Goal: Navigation & Orientation: Find specific page/section

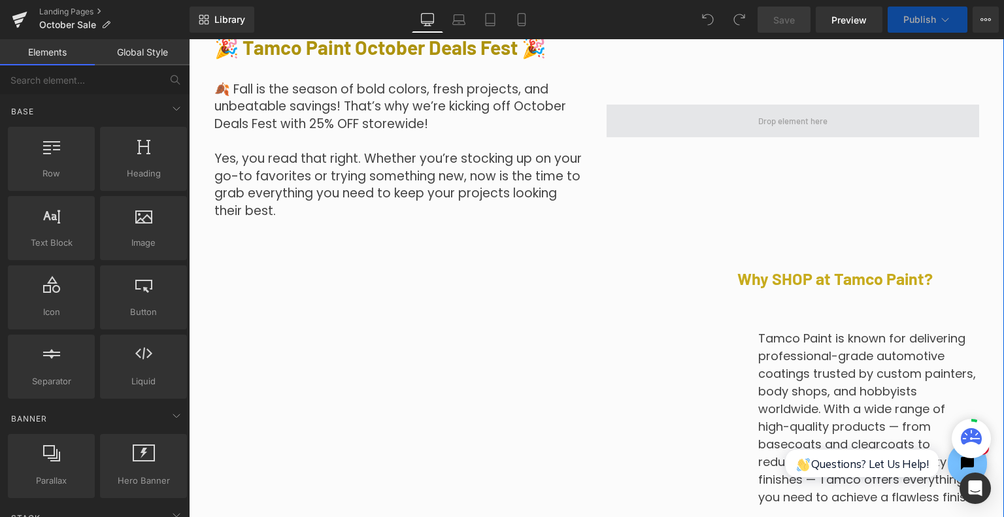
scroll to position [588, 0]
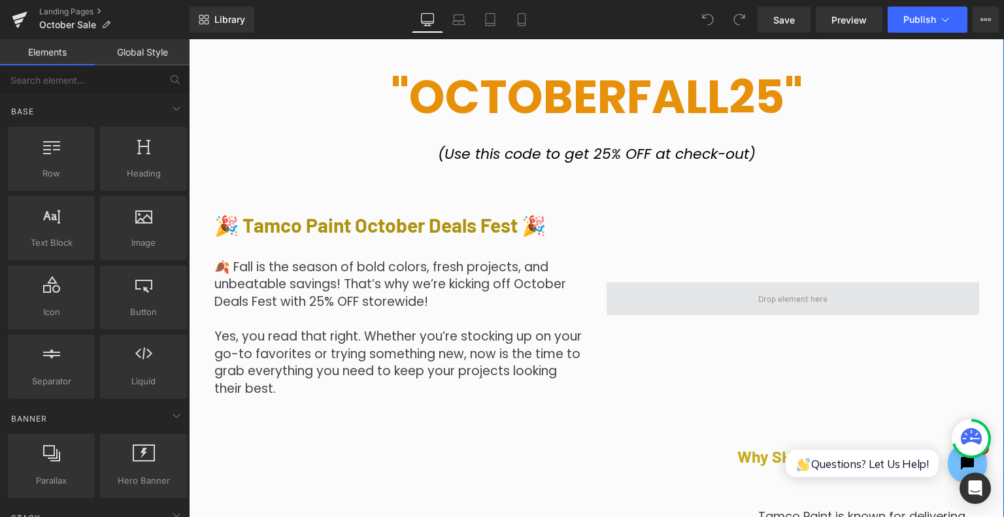
click at [756, 292] on span at bounding box center [792, 299] width 78 height 22
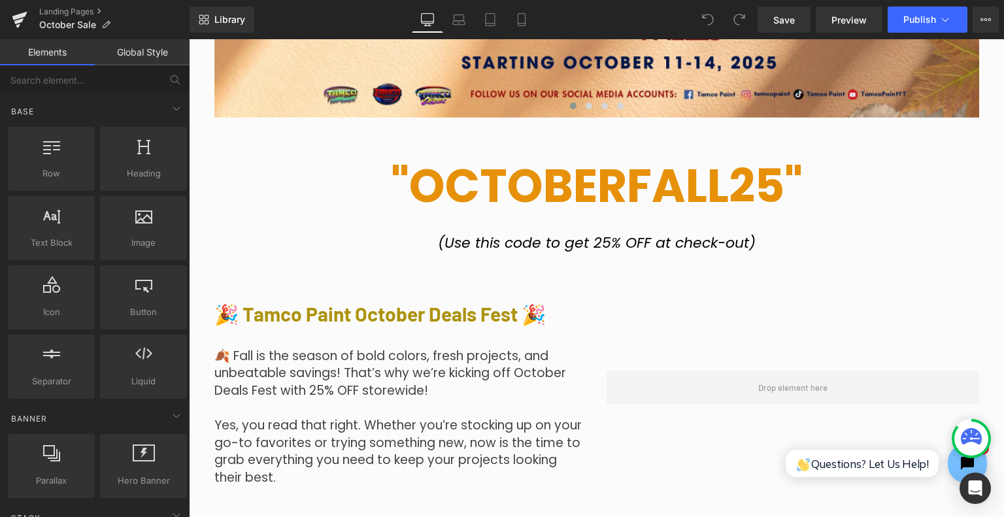
scroll to position [392, 0]
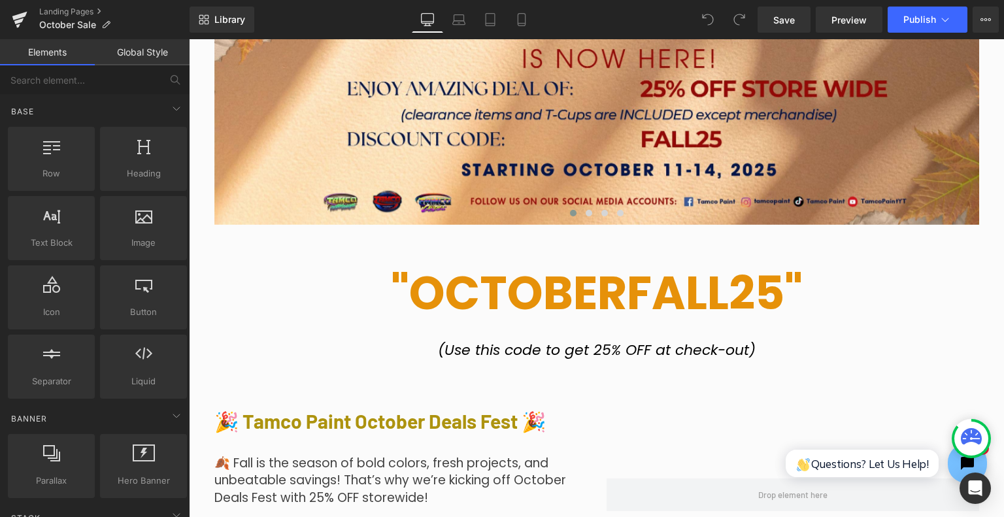
click at [369, 379] on div "🎉 Tamco Paint October Deals Fest 🎉 Heading 🍂 Fall is the season of bold colors,…" at bounding box center [597, 488] width 784 height 237
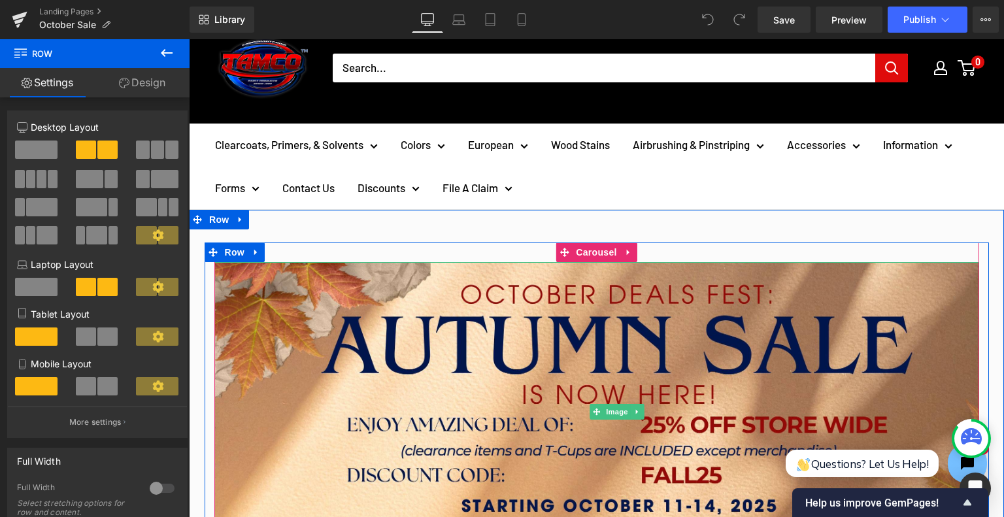
scroll to position [0, 0]
